Goal: Information Seeking & Learning: Find specific fact

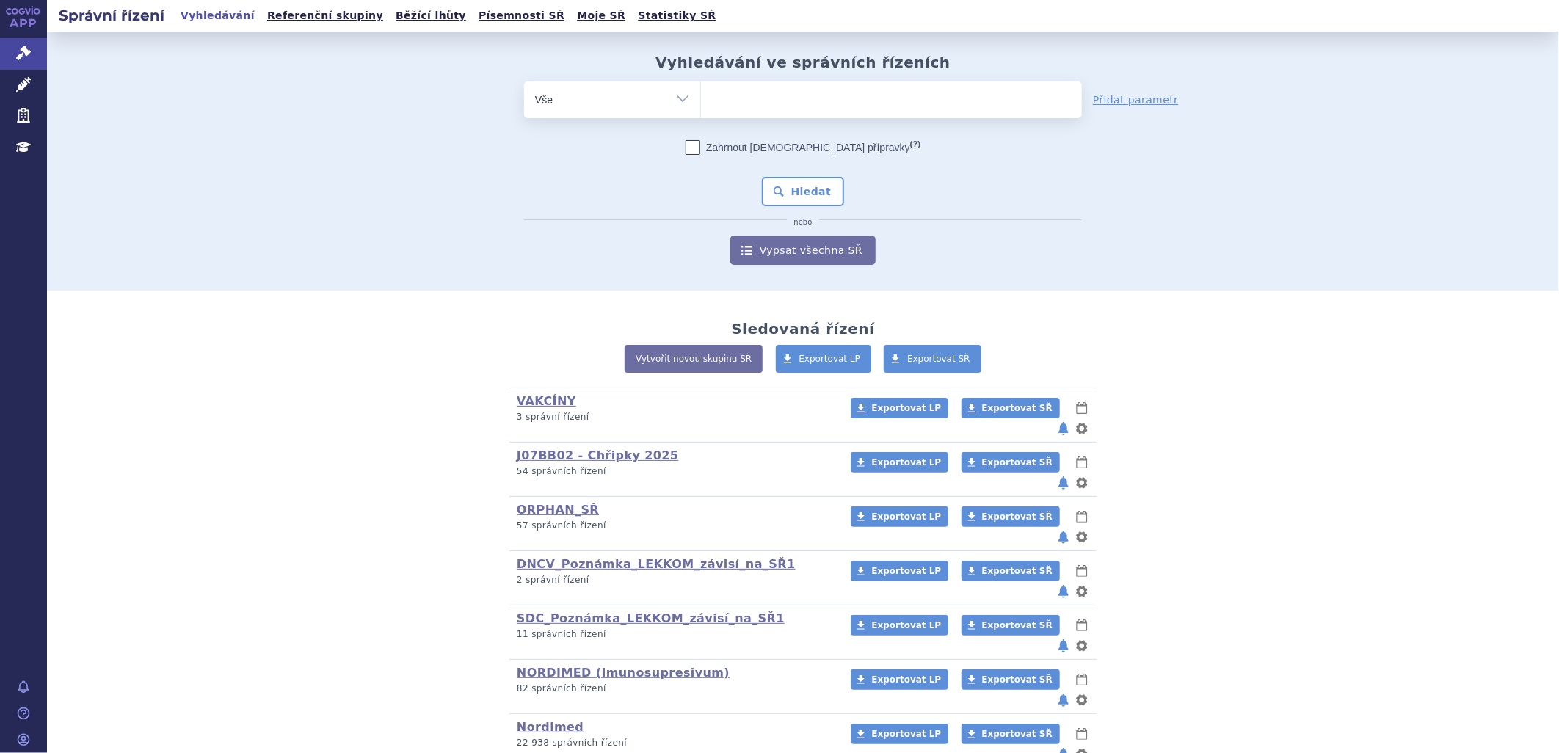
click at [727, 106] on ul at bounding box center [891, 96] width 381 height 31
click at [701, 106] on select at bounding box center [700, 99] width 1 height 37
type input "NI"
type input "NIT"
type input "NITRO"
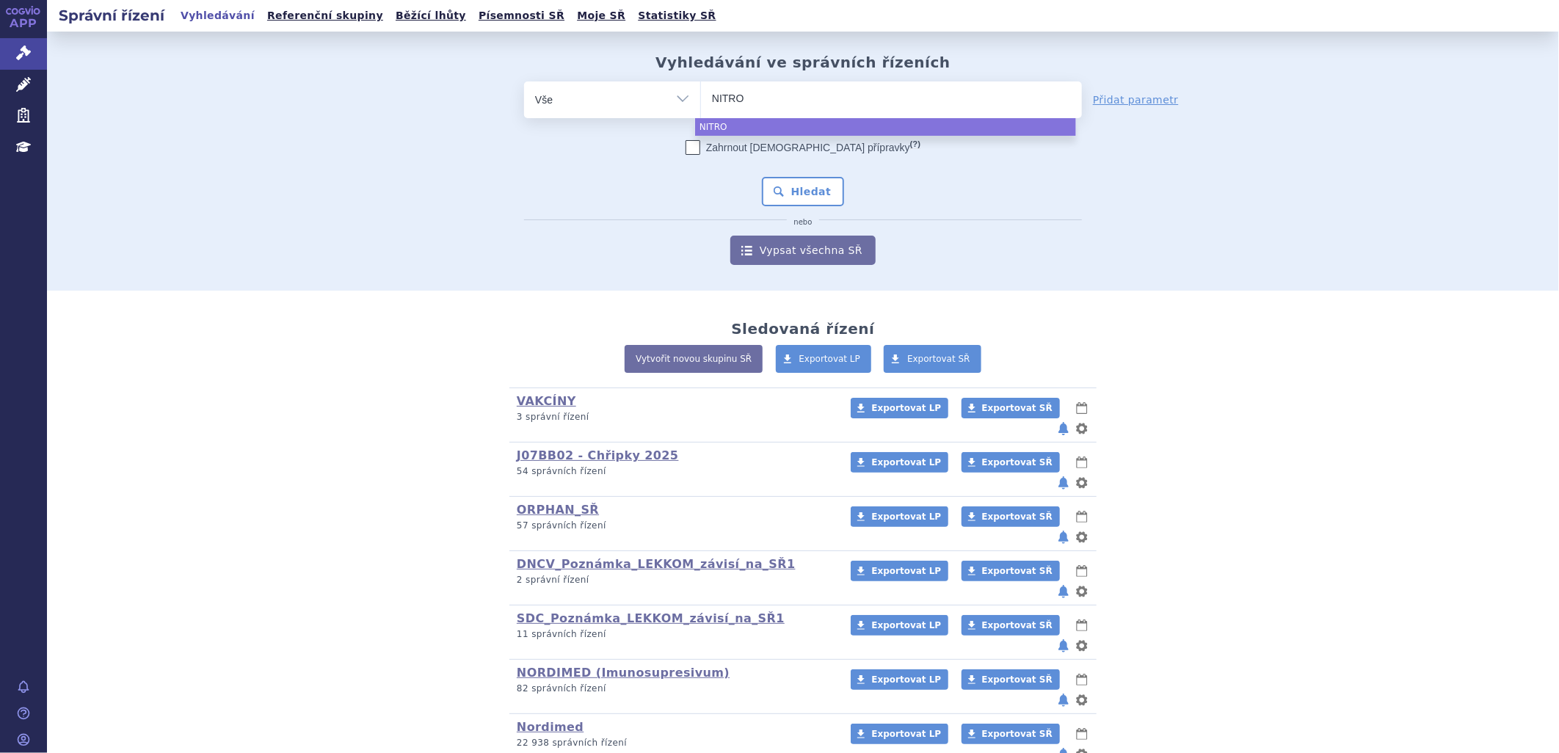
type input "NITRO"
type input "NITRO P"
type input "NITRO POH"
type input "[PERSON_NAME]"
select select "[PERSON_NAME]"
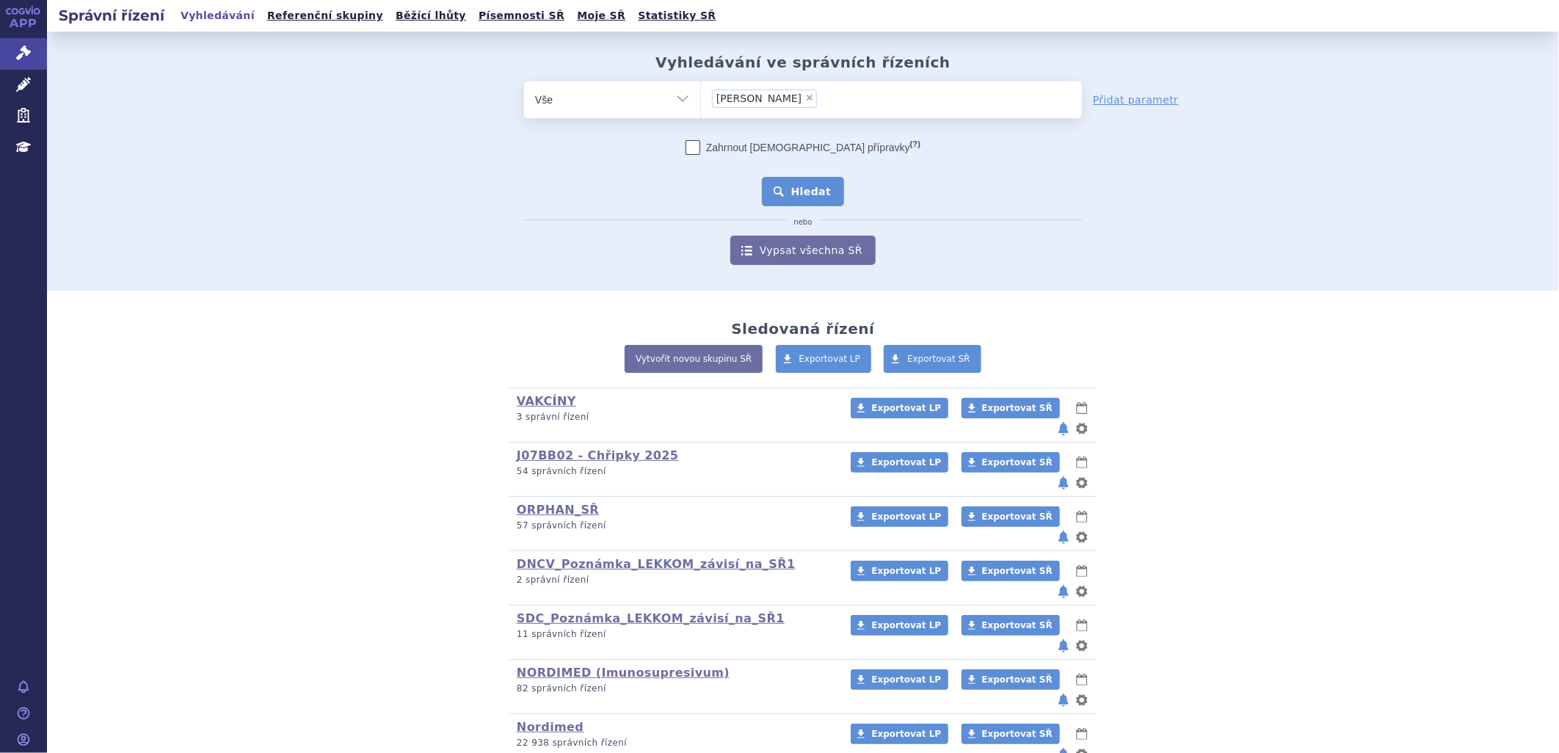
click at [806, 188] on button "Hledat" at bounding box center [803, 191] width 83 height 29
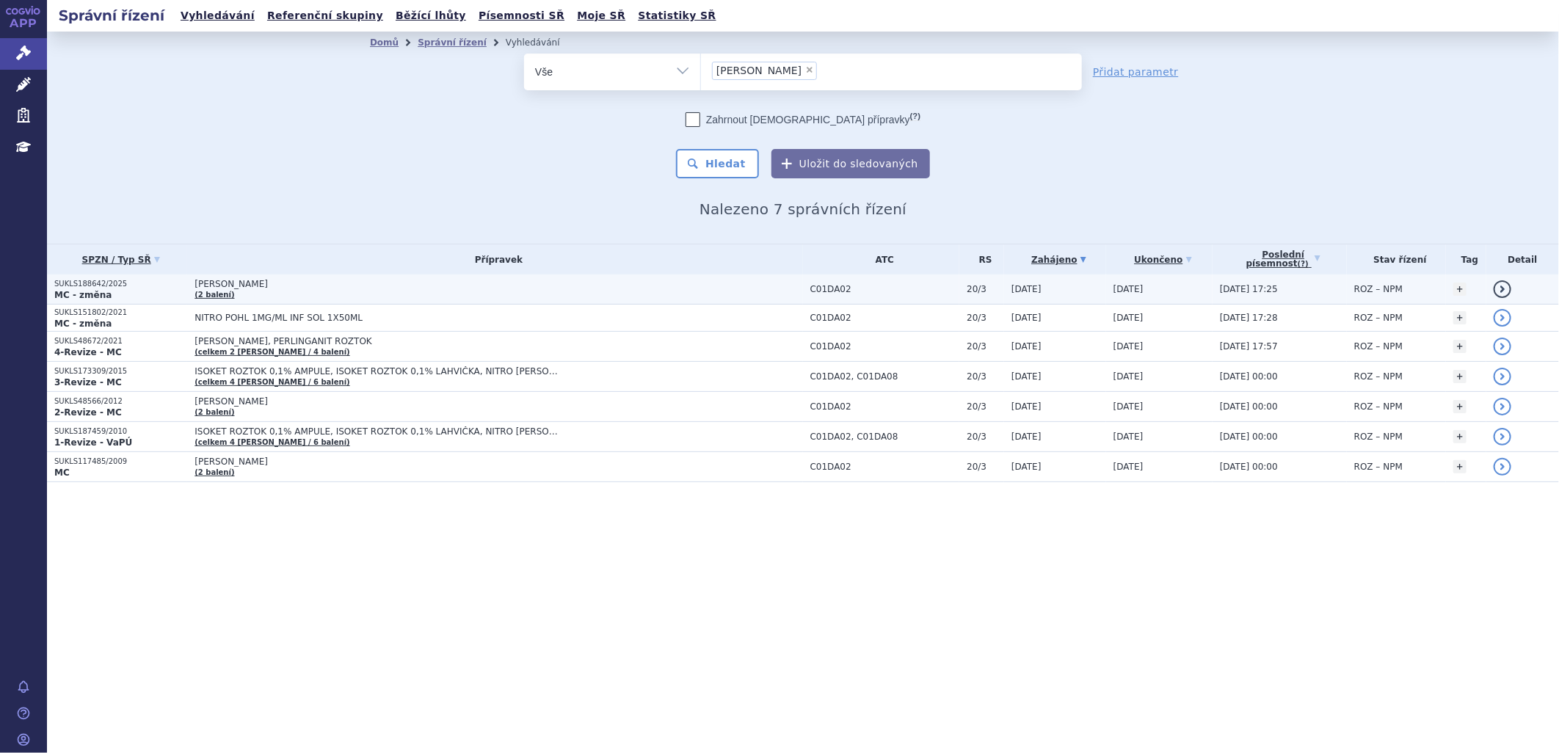
click at [242, 287] on span "[PERSON_NAME]" at bounding box center [378, 284] width 367 height 10
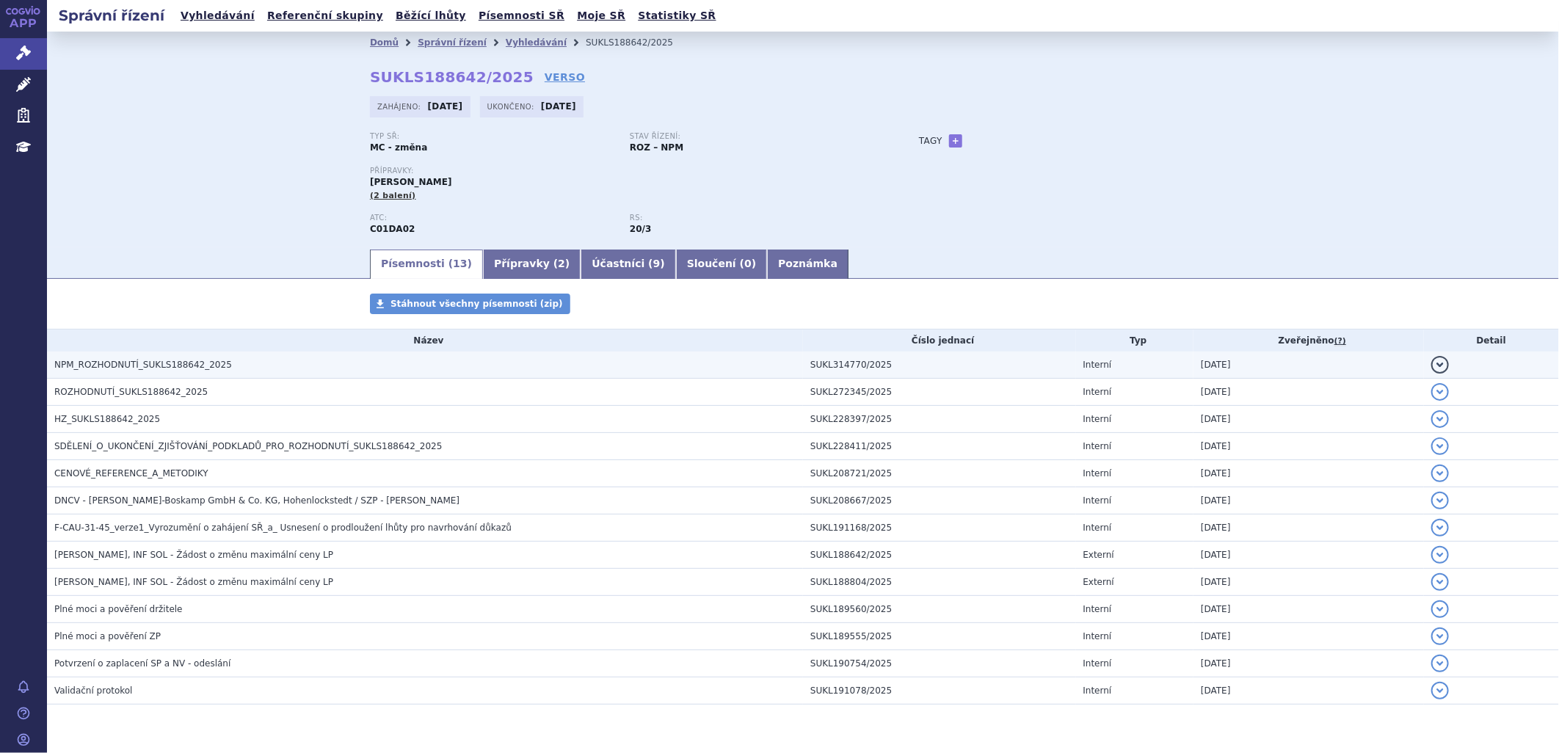
click at [207, 368] on span "NPM_ROZHODNUTÍ_SUKLS188642_2025" at bounding box center [143, 365] width 178 height 10
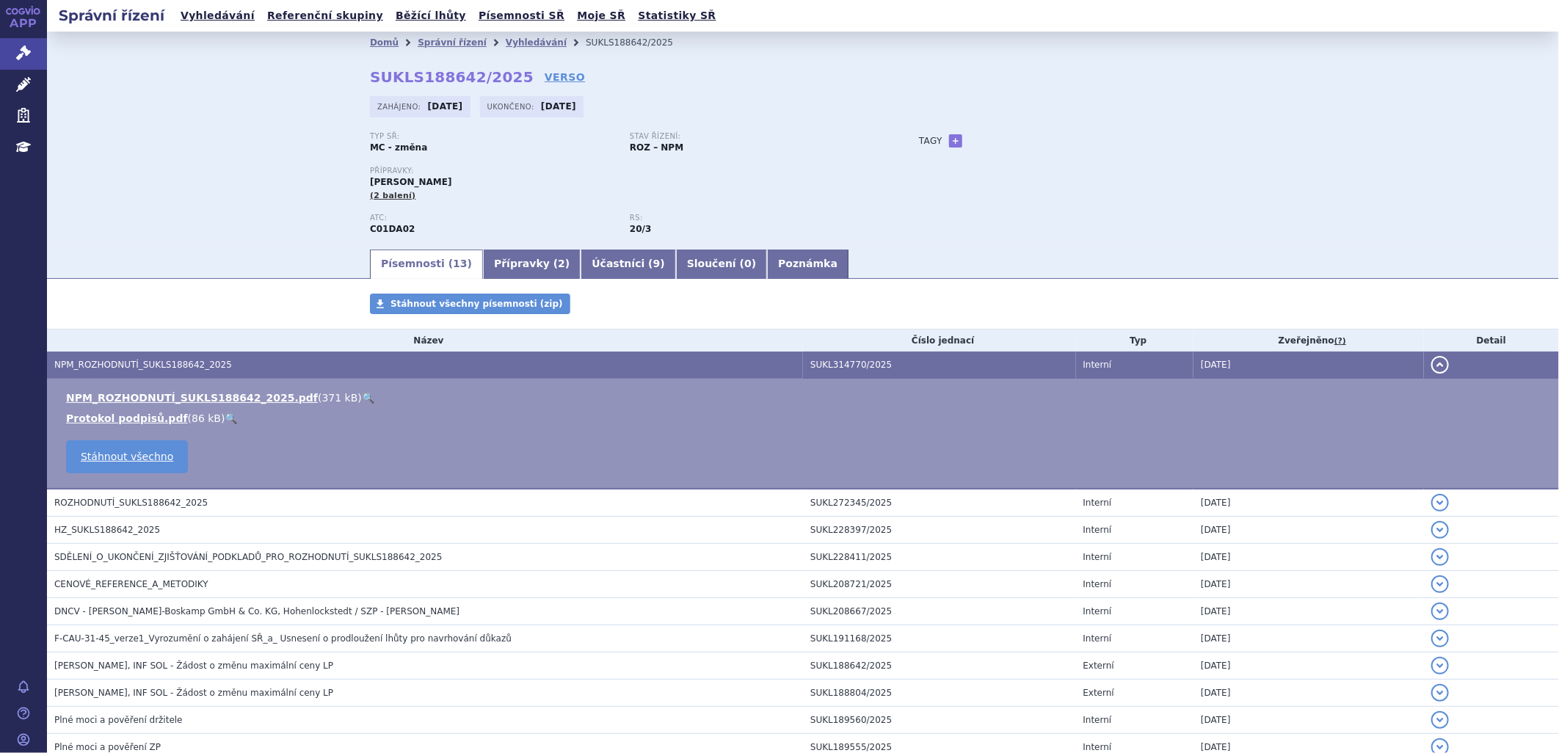
click at [362, 404] on link "🔍" at bounding box center [368, 398] width 12 height 12
click at [507, 273] on link "Přípravky ( 2 )" at bounding box center [532, 264] width 98 height 29
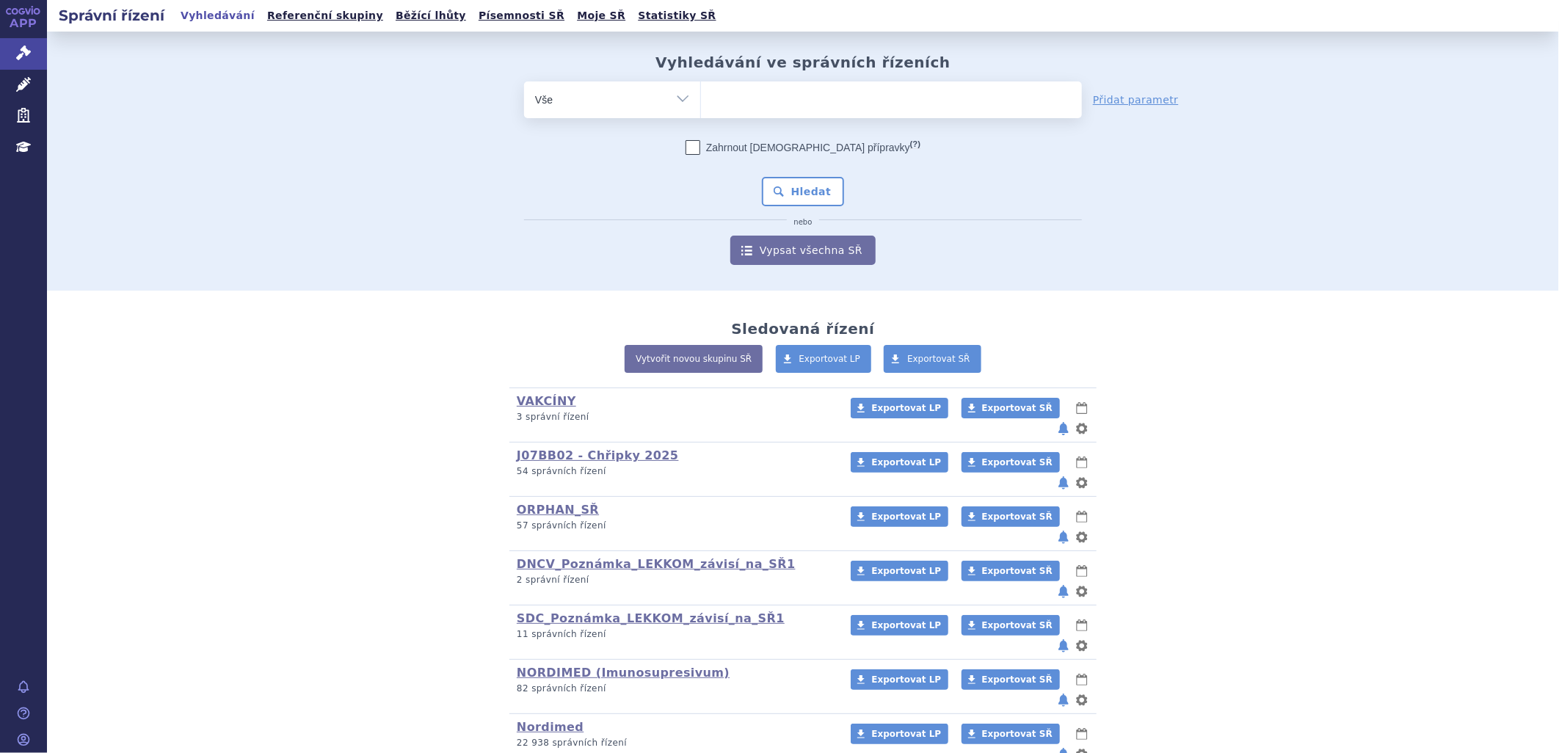
click at [749, 105] on ul at bounding box center [891, 96] width 381 height 31
click at [701, 105] on select at bounding box center [700, 99] width 1 height 37
type input "l"
type input "ka"
type input "kal"
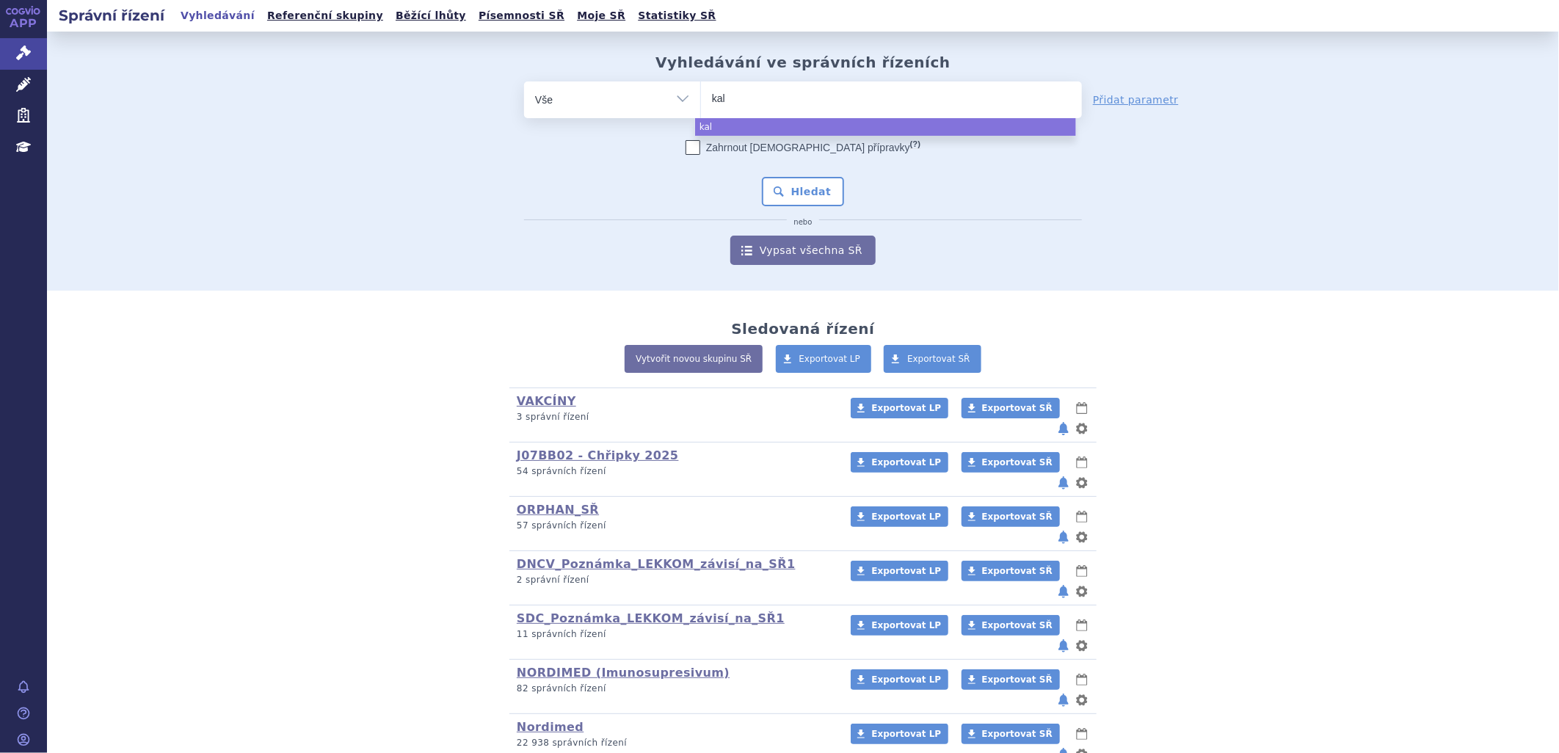
type input "kaln"
type input "kalnro"
type input "kalnr"
type input "kaln"
type input "kal"
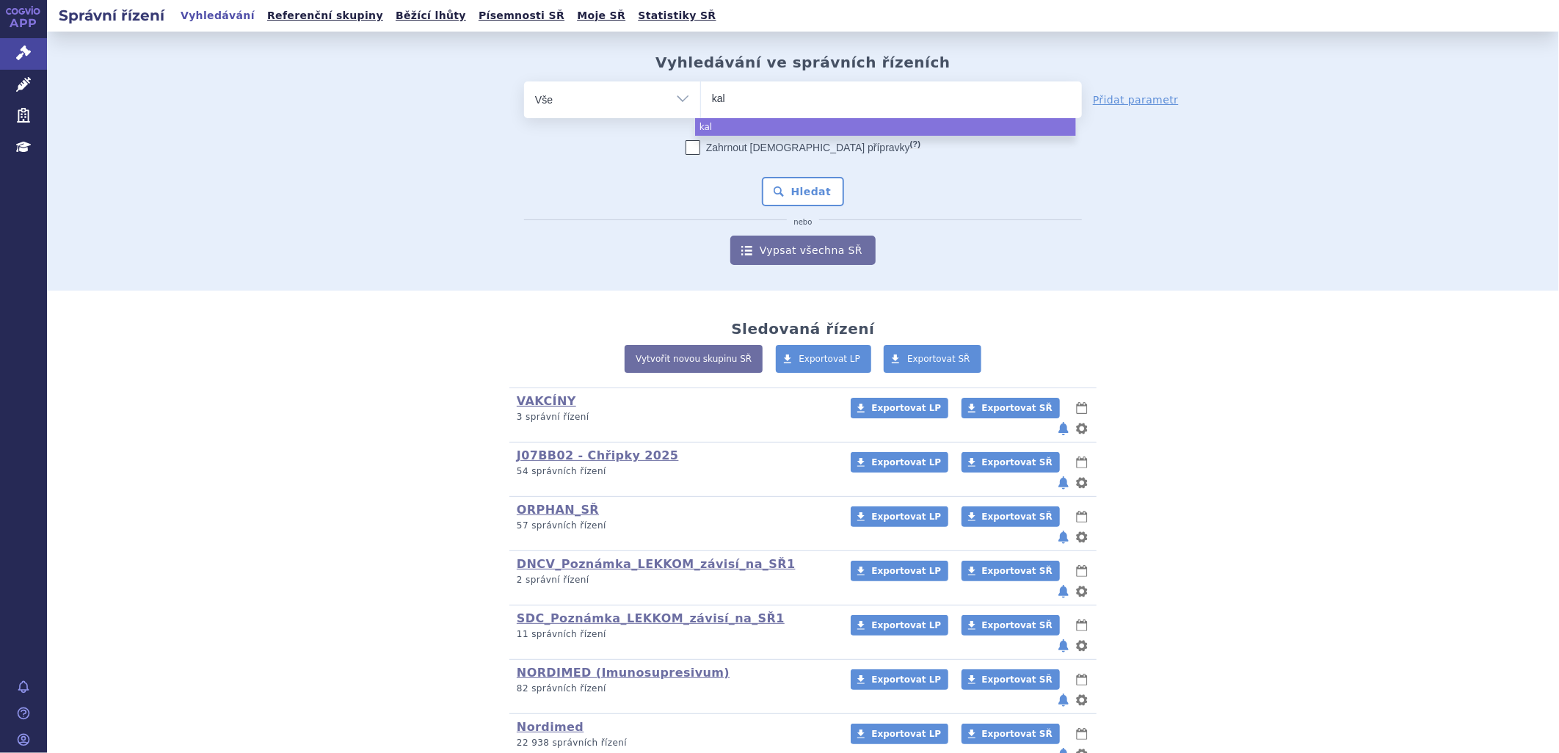
type input "kaln"
type input "kalnor"
type input "kalnorm"
type input "kalnormi"
type input "kalnormin"
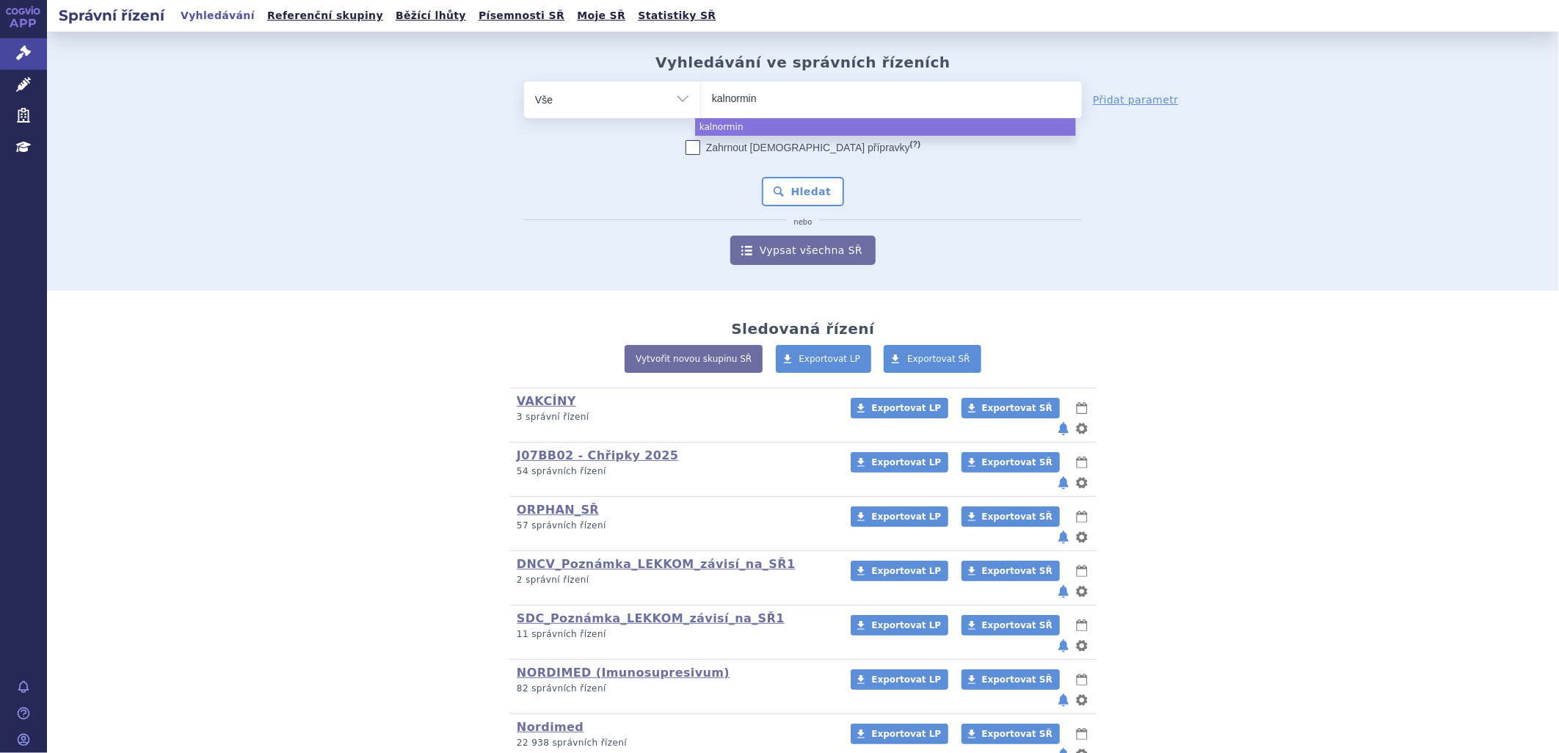
select select "kalnormin"
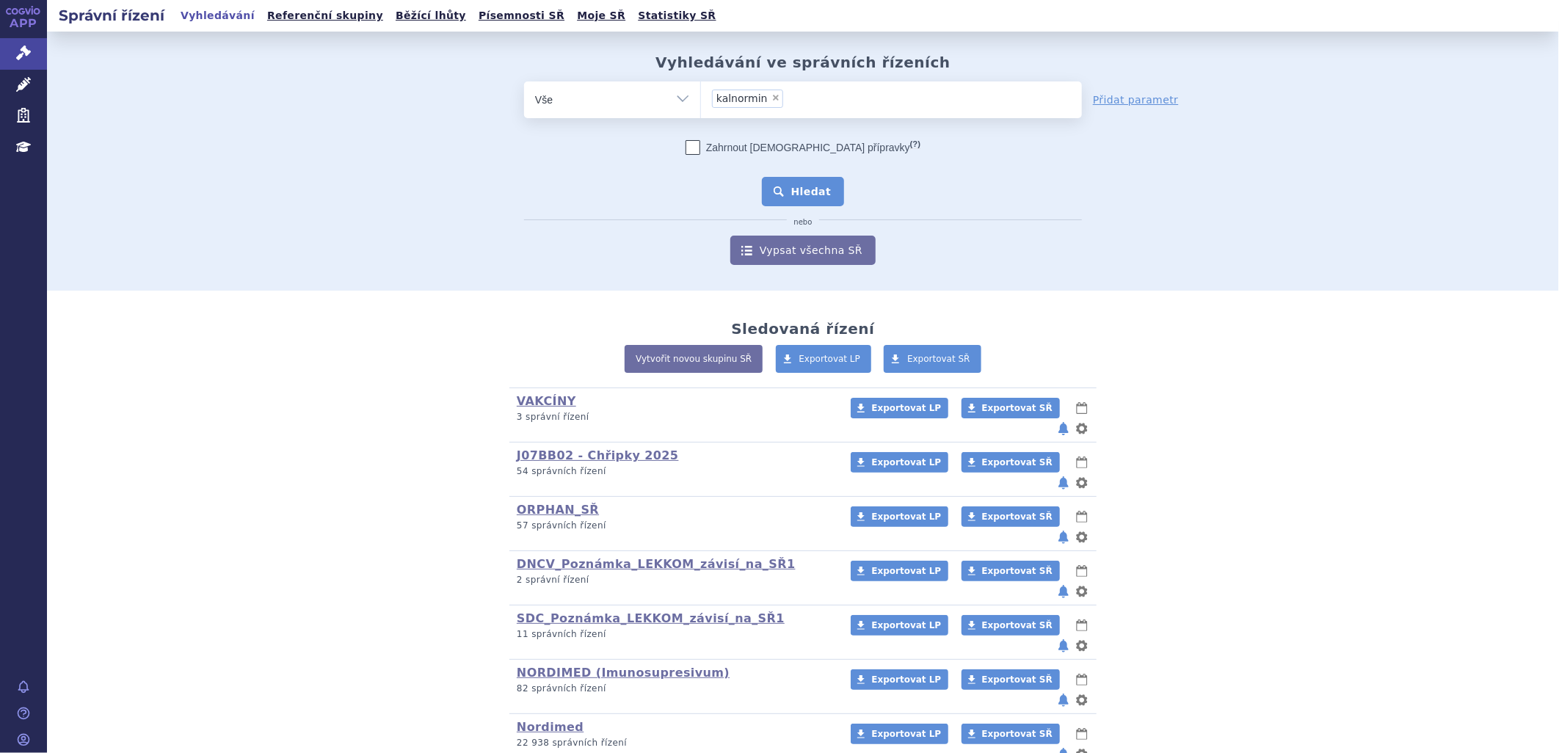
click at [829, 191] on button "Hledat" at bounding box center [803, 191] width 83 height 29
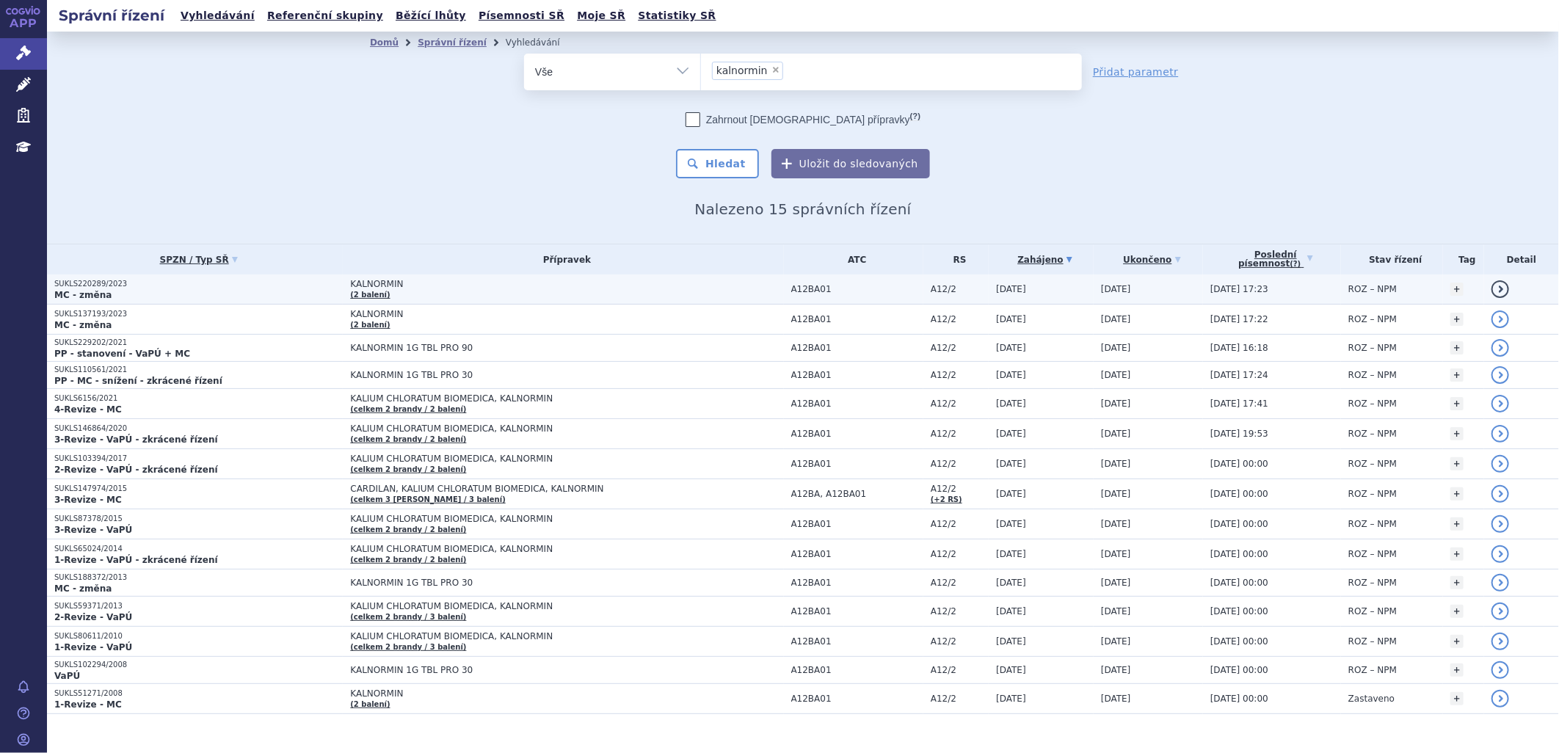
click at [370, 283] on span "KALNORMIN" at bounding box center [533, 284] width 367 height 10
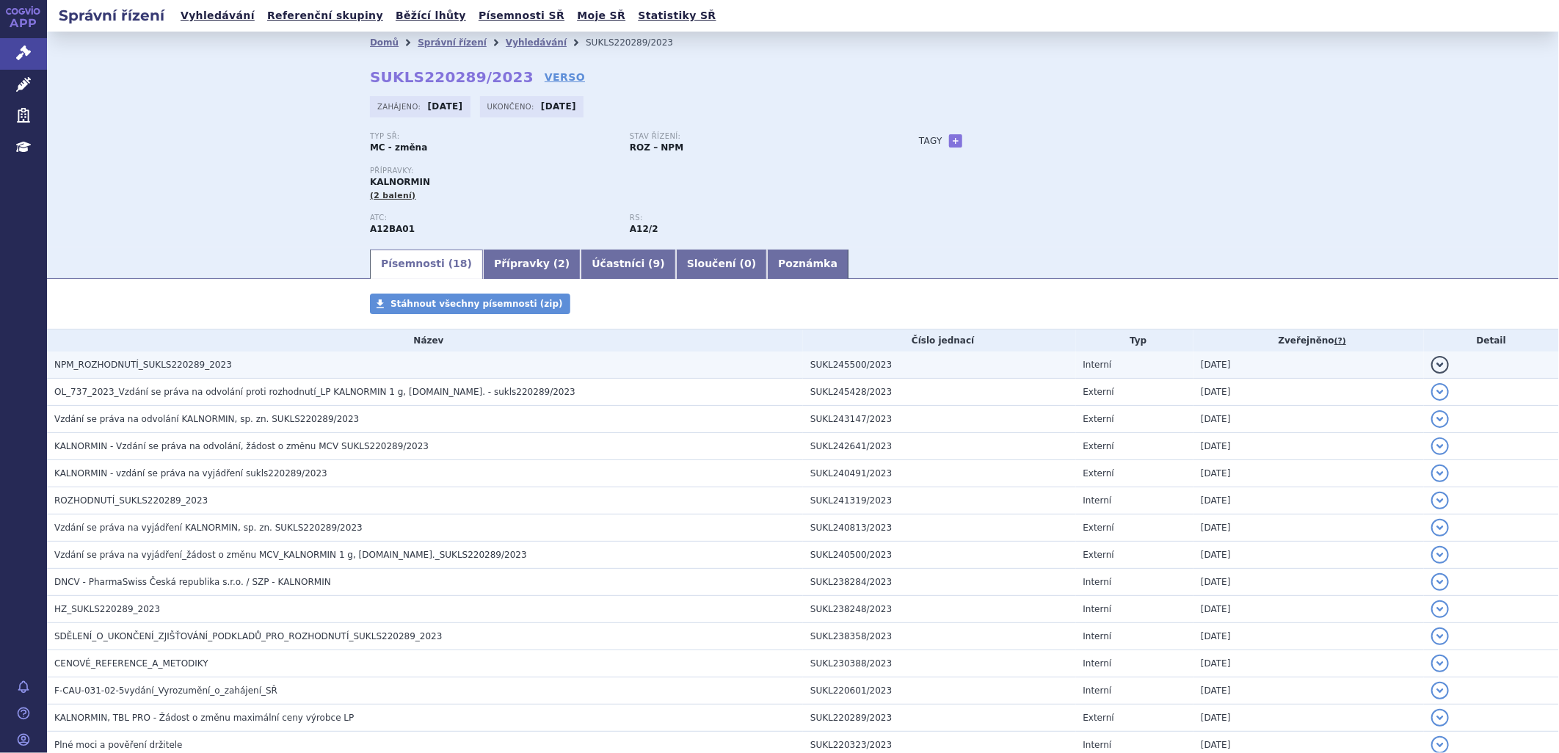
click at [213, 361] on h3 "NPM_ROZHODNUTÍ_SUKLS220289_2023" at bounding box center [428, 364] width 749 height 15
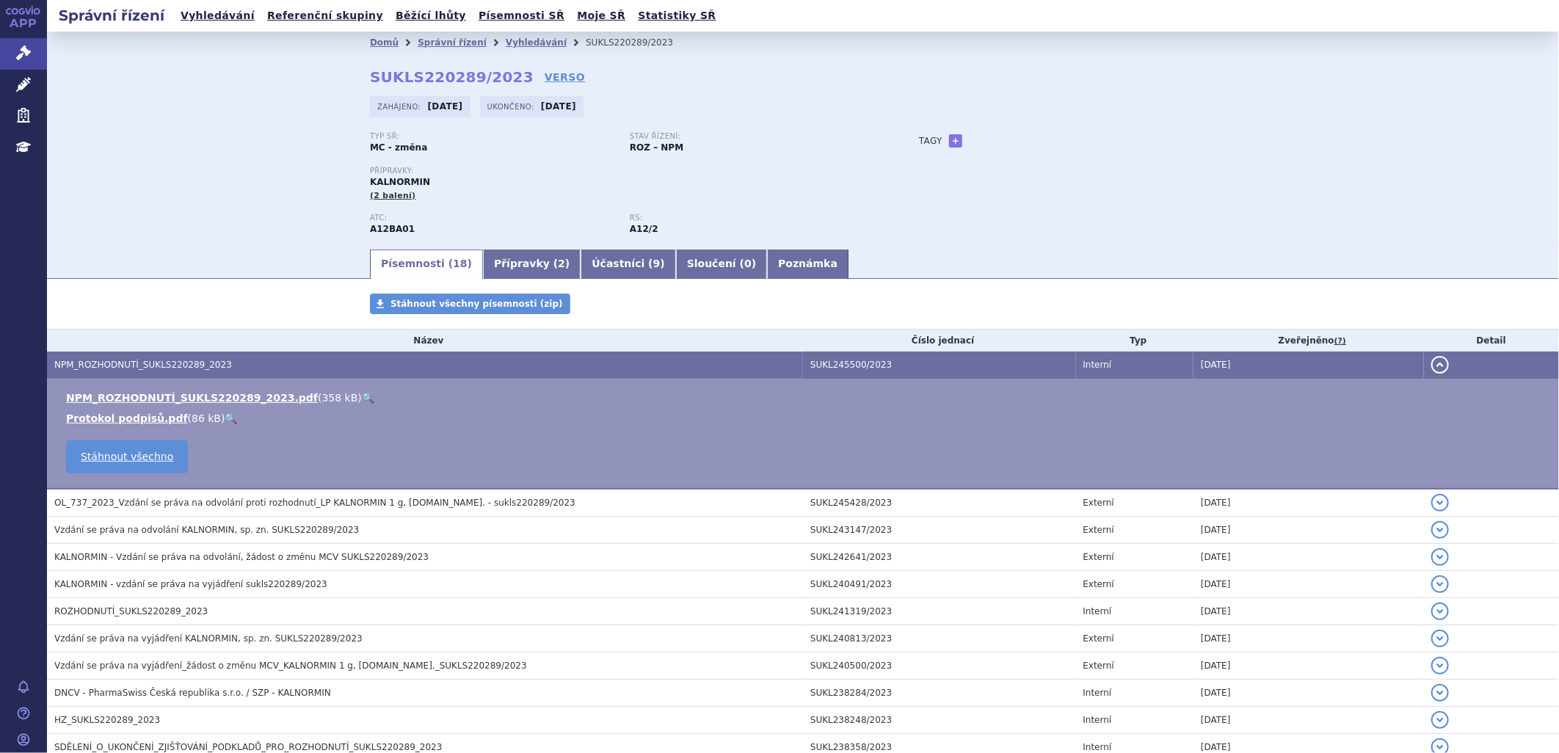
click at [362, 399] on link "🔍" at bounding box center [368, 398] width 12 height 12
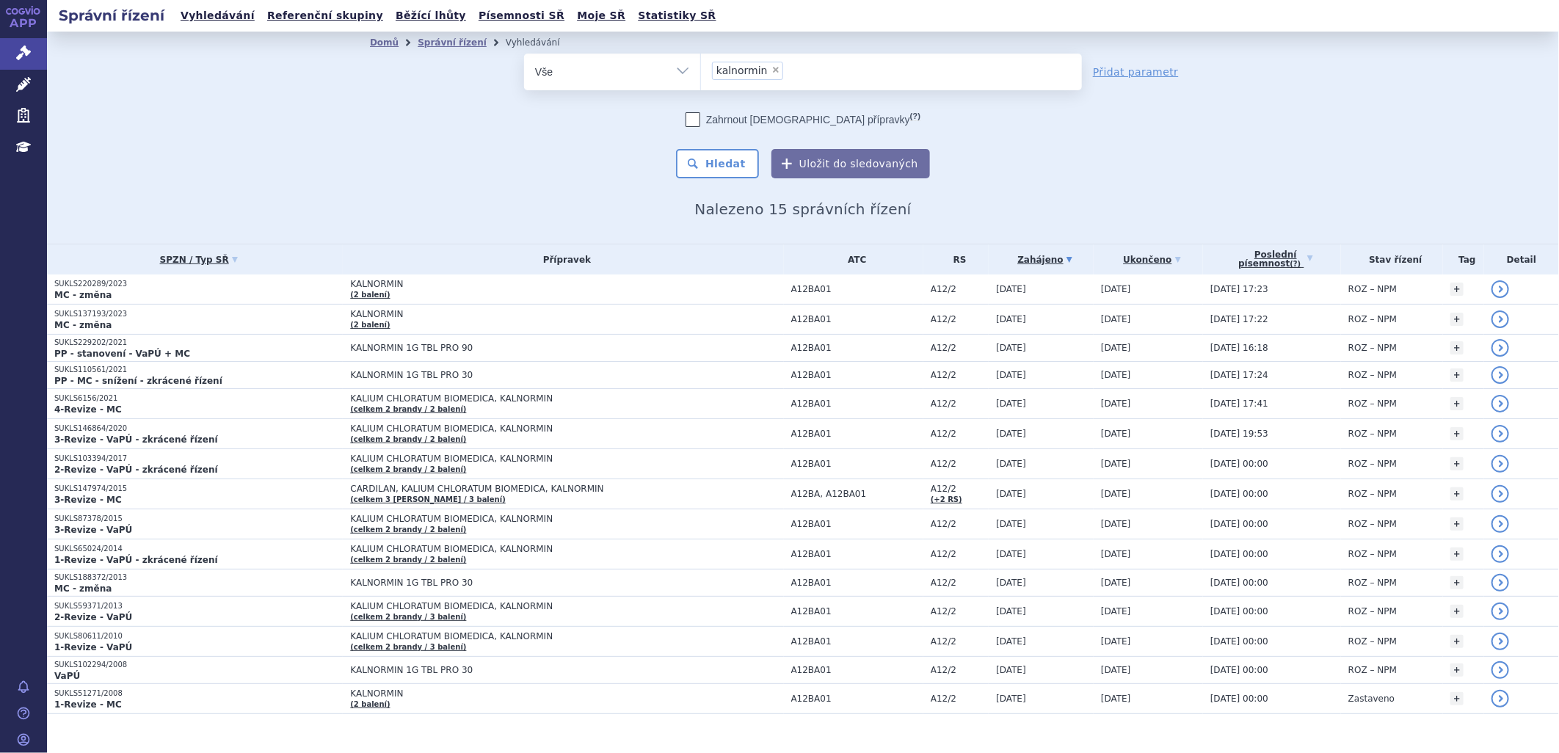
click at [771, 68] on span "×" at bounding box center [775, 69] width 9 height 9
click at [701, 68] on select "kalnormin" at bounding box center [700, 71] width 1 height 37
select select
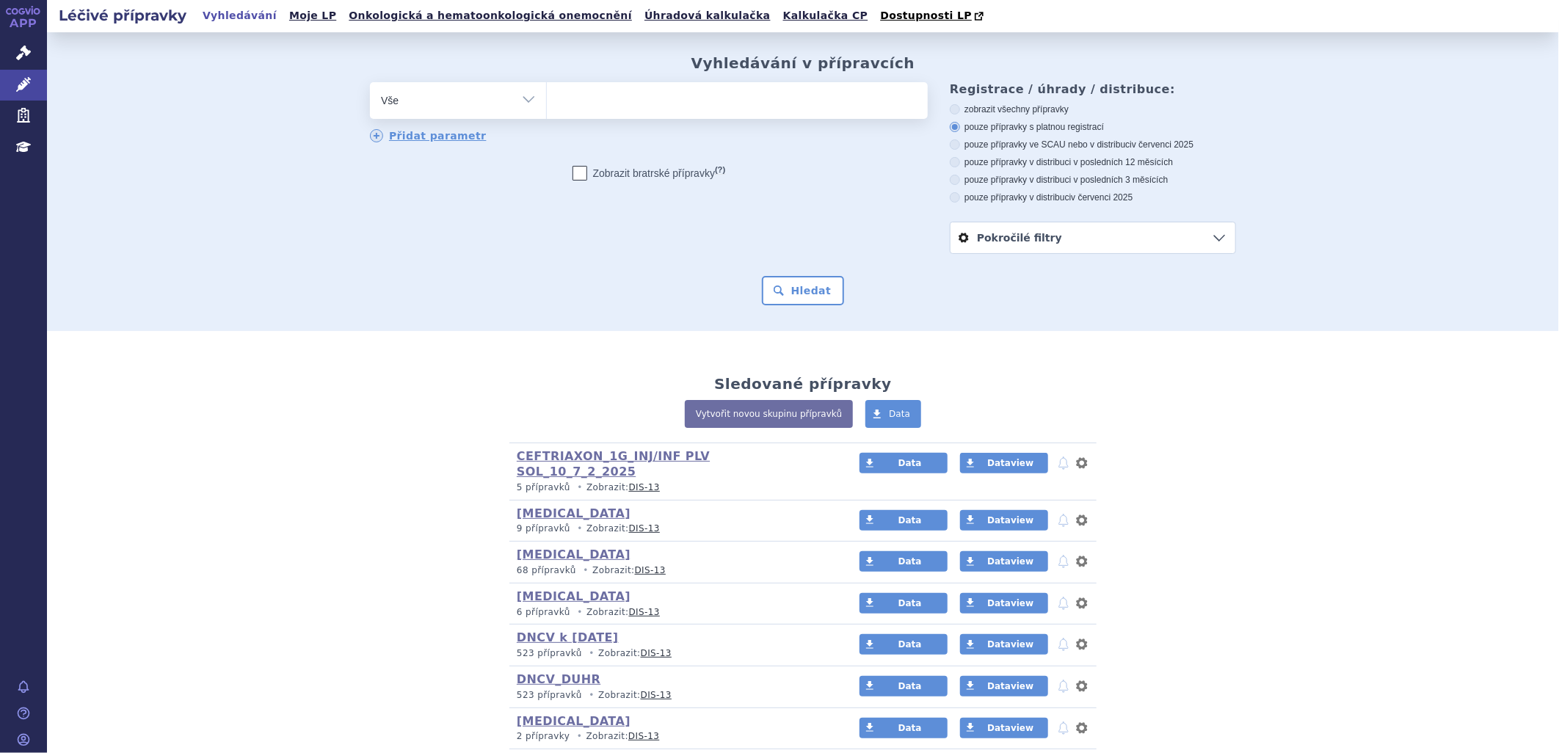
click at [589, 103] on ul at bounding box center [737, 97] width 381 height 31
click at [547, 103] on select at bounding box center [546, 99] width 1 height 37
paste input "HEXACIMA"
type input "HEXACIMA"
select select "HEXACIMA"
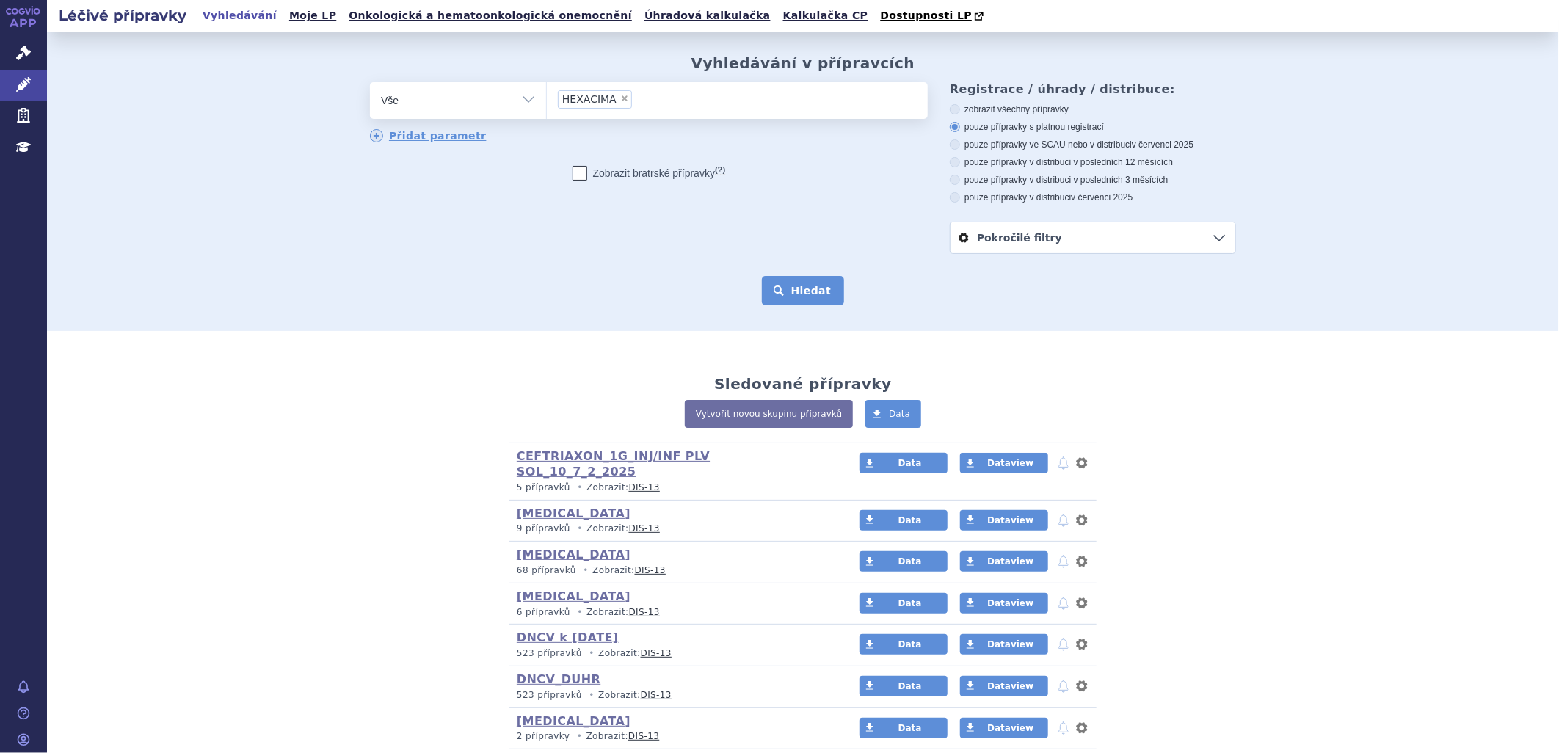
click at [787, 287] on button "Hledat" at bounding box center [803, 290] width 83 height 29
